Goal: Task Accomplishment & Management: Use online tool/utility

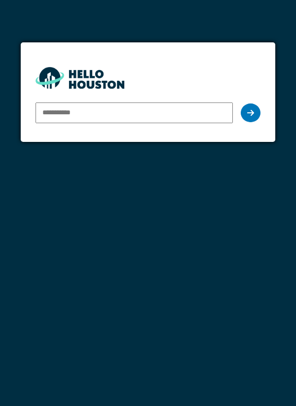
type input "**********"
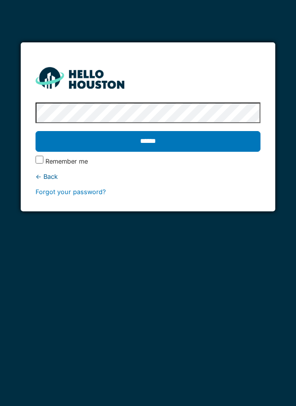
click at [144, 138] on input "******" at bounding box center [147, 141] width 225 height 21
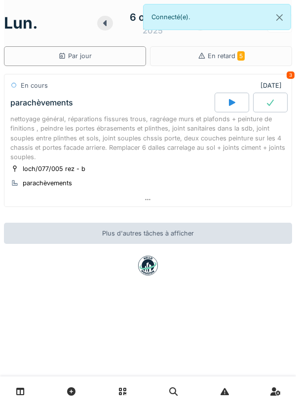
click at [225, 99] on div at bounding box center [231, 103] width 35 height 20
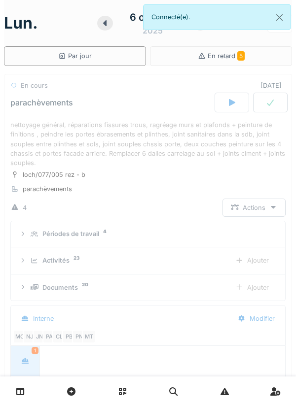
scroll to position [35, 0]
